Goal: Find contact information: Obtain details needed to contact an individual or organization

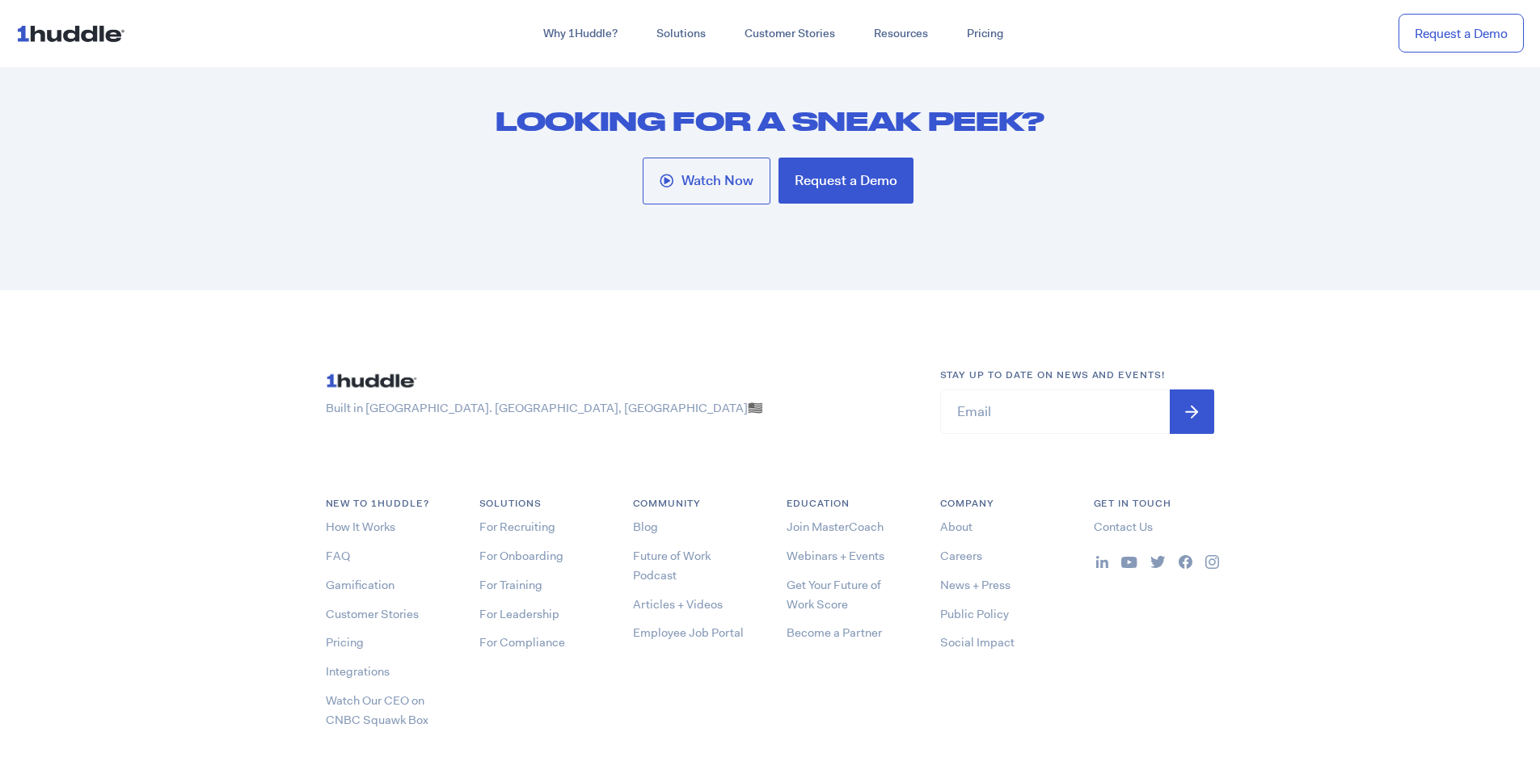
scroll to position [8621, 0]
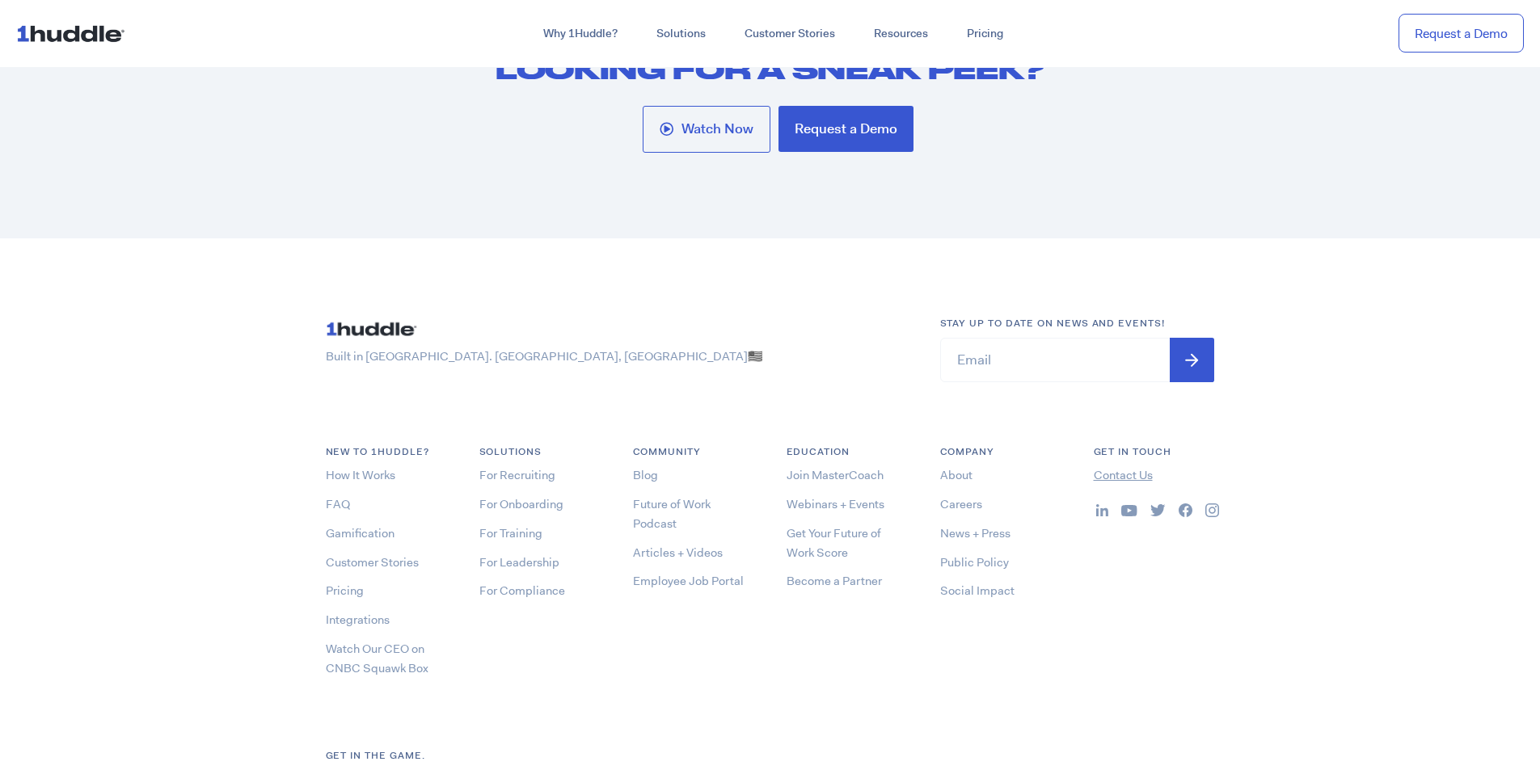
click at [1130, 467] on link "Contact Us" at bounding box center [1122, 475] width 59 height 16
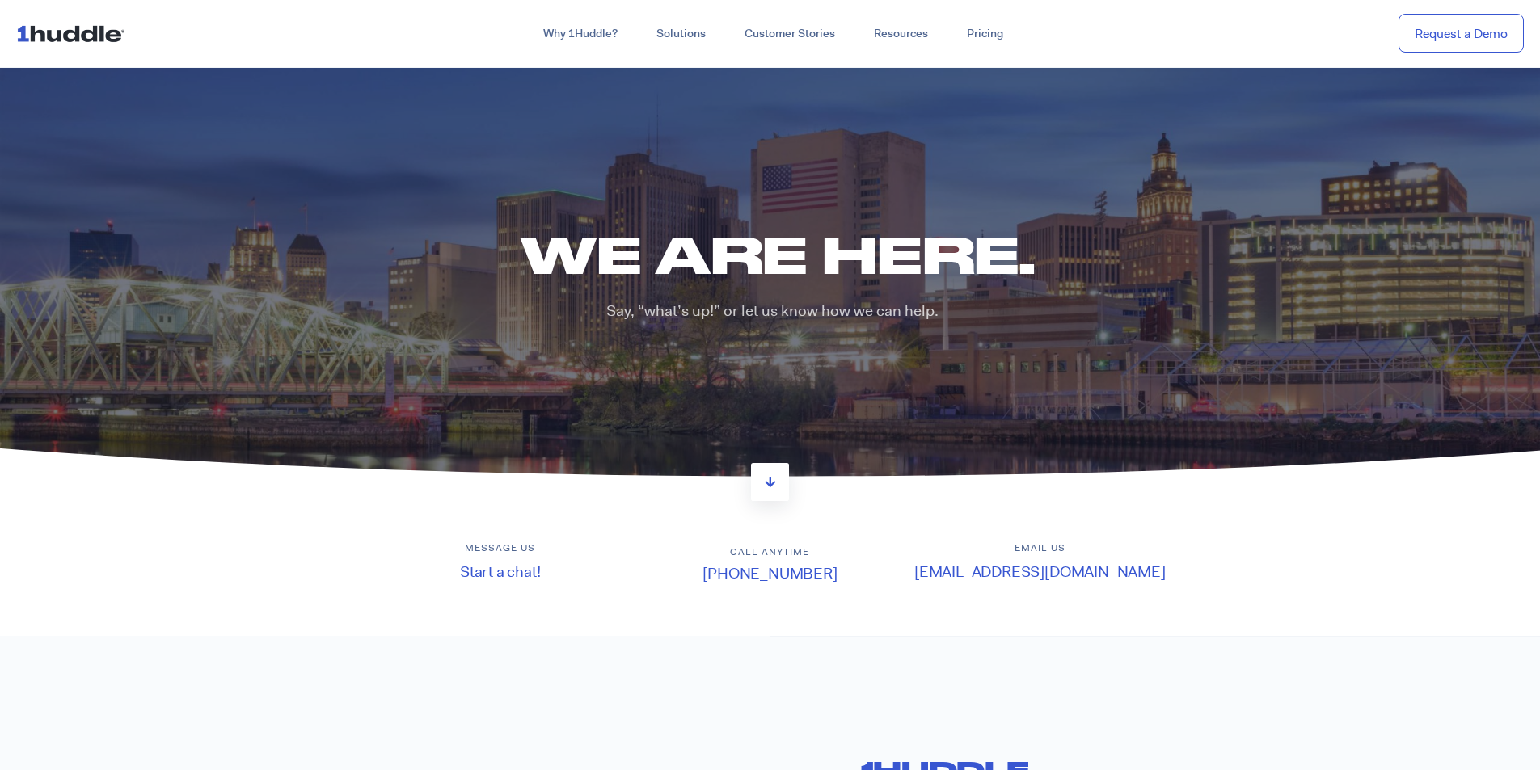
drag, startPoint x: 718, startPoint y: 567, endPoint x: 840, endPoint y: 574, distance: 122.2
click at [840, 574] on h4 "(646) 926-1942" at bounding box center [769, 574] width 269 height 22
copy link "(646) 926-1942"
